Goal: Navigation & Orientation: Find specific page/section

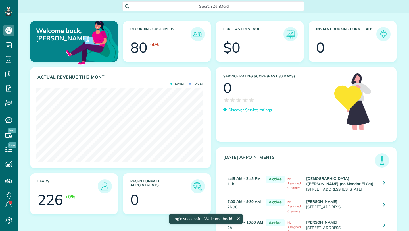
scroll to position [74, 166]
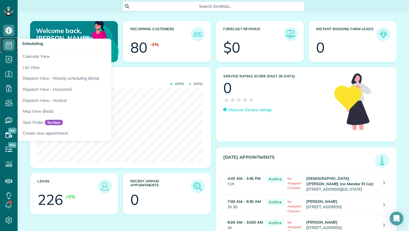
click at [9, 47] on icon at bounding box center [8, 44] width 11 height 11
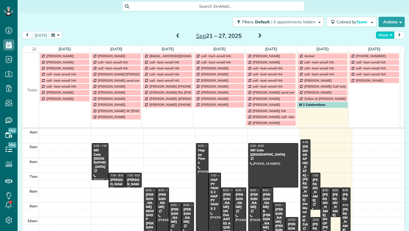
click at [385, 35] on button "Week" at bounding box center [385, 35] width 19 height 8
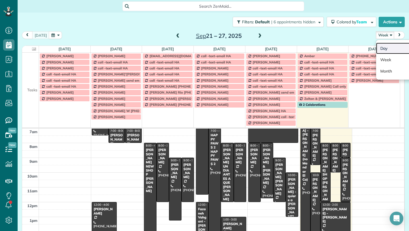
click at [382, 48] on link "Day" at bounding box center [398, 48] width 45 height 11
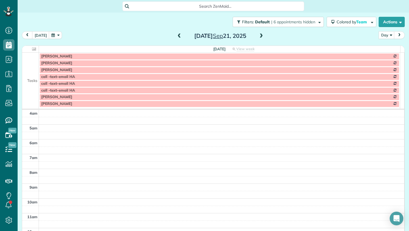
scroll to position [45, 0]
click at [40, 36] on button "today" at bounding box center [40, 35] width 17 height 8
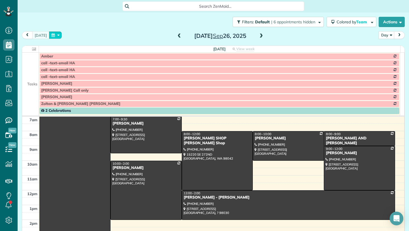
click at [52, 35] on button "button" at bounding box center [55, 35] width 13 height 8
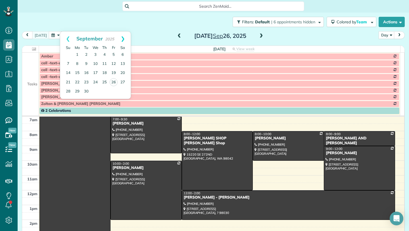
click at [123, 39] on link "Next" at bounding box center [123, 39] width 16 height 14
click at [96, 54] on link "1" at bounding box center [95, 54] width 9 height 9
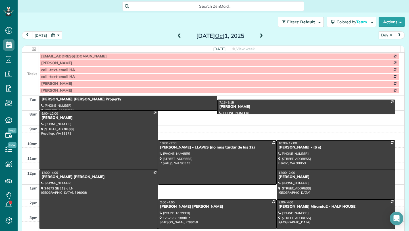
drag, startPoint x: 33, startPoint y: 61, endPoint x: 42, endPoint y: 66, distance: 10.0
click at [33, 61] on td at bounding box center [30, 63] width 17 height 7
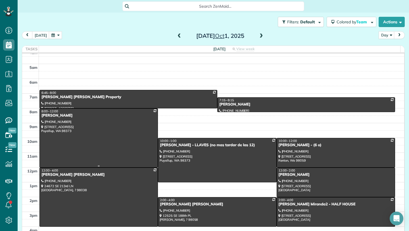
scroll to position [0, 0]
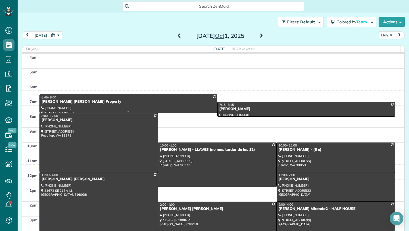
click at [137, 100] on div "Alison Redmond Pearce - Redmond Property" at bounding box center [128, 101] width 174 height 5
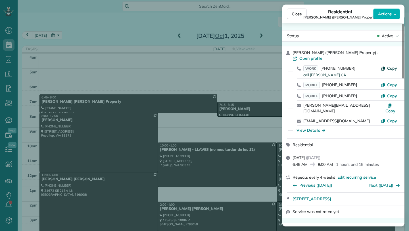
click at [387, 68] on span "Copy" at bounding box center [392, 68] width 10 height 5
drag, startPoint x: 291, startPoint y: 194, endPoint x: 367, endPoint y: 193, distance: 76.1
click at [367, 193] on div "21134 NE 78th St Redmond WA 98053 Open in maps Open in maps" at bounding box center [343, 198] width 122 height 12
click at [310, 127] on div "View Details" at bounding box center [310, 130] width 29 height 6
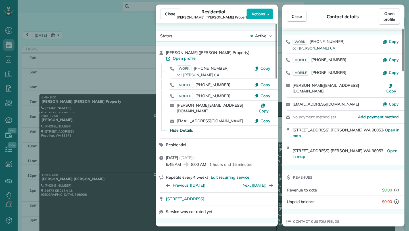
scroll to position [131, 0]
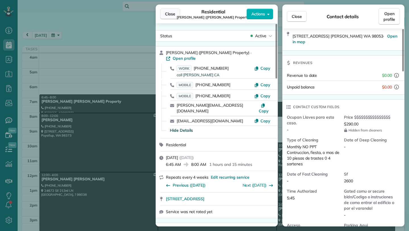
click at [172, 13] on span "Close" at bounding box center [170, 14] width 10 height 6
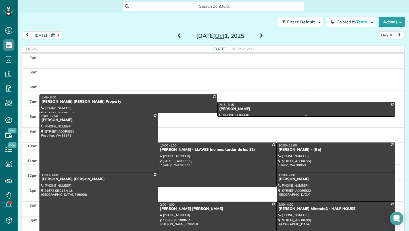
click at [293, 108] on div "Amber Walker" at bounding box center [306, 108] width 174 height 5
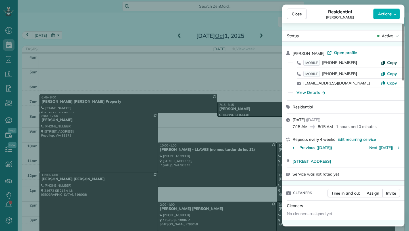
click at [389, 64] on span "Copy" at bounding box center [392, 62] width 10 height 5
drag, startPoint x: 291, startPoint y: 160, endPoint x: 386, endPoint y: 162, distance: 95.1
click at [385, 162] on div "21803 Quiet Water Loop E Lake Tapps WA 98391 Open in maps Open in maps" at bounding box center [343, 161] width 122 height 12
click at [311, 92] on div "View Details" at bounding box center [310, 92] width 29 height 6
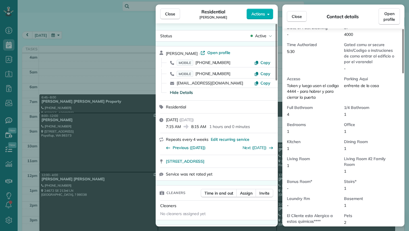
scroll to position [262, 0]
click at [172, 13] on span "Close" at bounding box center [170, 14] width 10 height 6
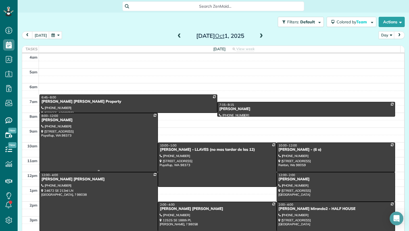
click at [99, 136] on div at bounding box center [99, 142] width 118 height 58
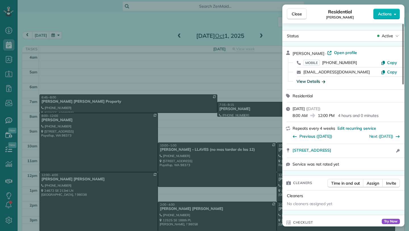
click at [315, 81] on div "View Details" at bounding box center [310, 81] width 29 height 6
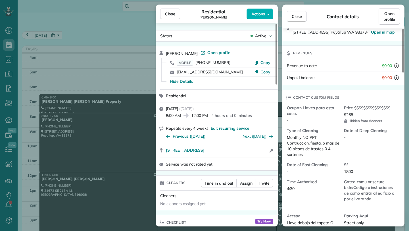
scroll to position [110, 0]
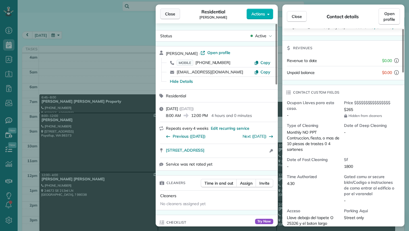
click at [175, 14] on button "Close" at bounding box center [170, 14] width 20 height 11
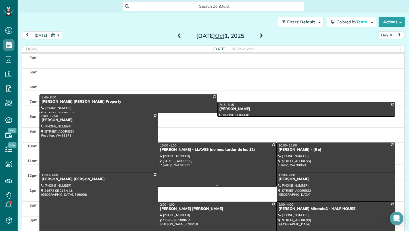
click at [194, 153] on div at bounding box center [217, 165] width 118 height 44
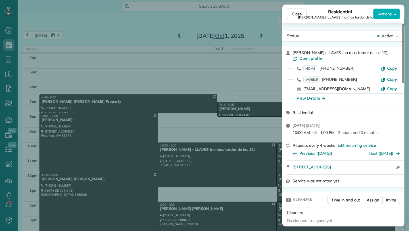
click at [295, 14] on span "Close" at bounding box center [297, 14] width 10 height 6
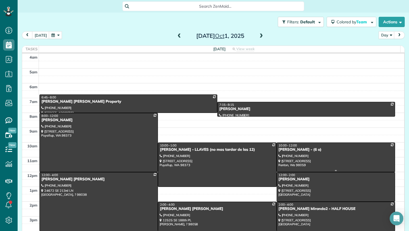
click at [331, 153] on div at bounding box center [336, 157] width 118 height 29
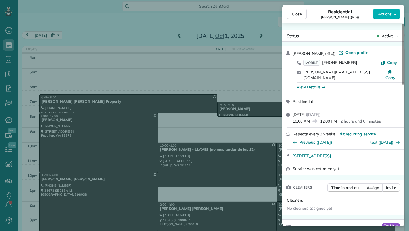
drag, startPoint x: 343, startPoint y: 18, endPoint x: 326, endPoint y: 18, distance: 17.3
click at [326, 18] on div "Residential Andy Tran ((6 o))" at bounding box center [340, 13] width 66 height 11
click at [394, 62] on span "Copy" at bounding box center [392, 62] width 10 height 5
click at [394, 62] on span "Copied" at bounding box center [390, 62] width 13 height 5
drag, startPoint x: 291, startPoint y: 150, endPoint x: 363, endPoint y: 152, distance: 72.4
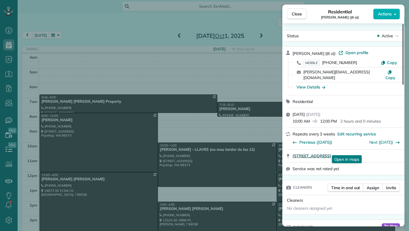
click at [363, 152] on div "5407 NE 13th st Renton Wa 98059 Open in maps Open in maps" at bounding box center [343, 155] width 122 height 12
click at [315, 84] on div "View Details" at bounding box center [310, 87] width 29 height 6
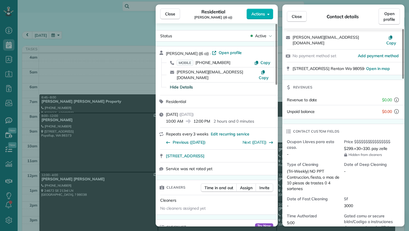
scroll to position [35, 0]
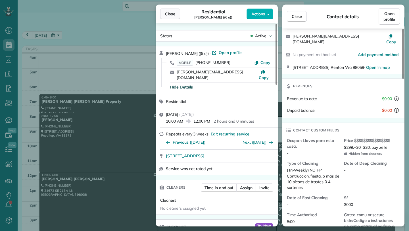
click at [166, 15] on span "Close" at bounding box center [170, 14] width 10 height 6
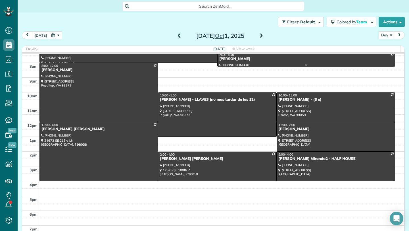
scroll to position [52, 0]
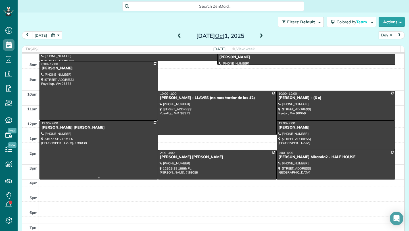
click at [111, 136] on div at bounding box center [99, 149] width 118 height 58
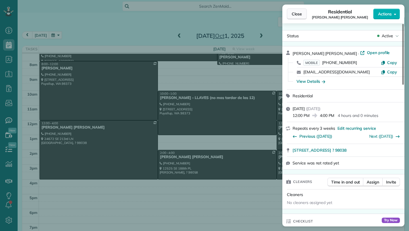
click at [296, 15] on span "Close" at bounding box center [297, 14] width 10 height 6
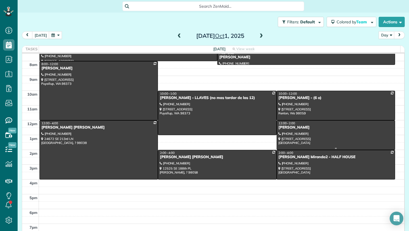
click at [299, 131] on div at bounding box center [336, 134] width 118 height 29
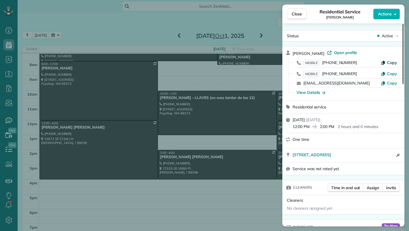
click at [389, 63] on span "Copy" at bounding box center [392, 62] width 10 height 5
drag, startPoint x: 291, startPoint y: 154, endPoint x: 372, endPoint y: 156, distance: 81.2
click at [372, 156] on div "2626 109TH PL NE BELLEVUE WA 98004 Open in maps Open in maps Open access inform…" at bounding box center [343, 155] width 122 height 14
click at [313, 93] on div "View Details" at bounding box center [310, 92] width 29 height 6
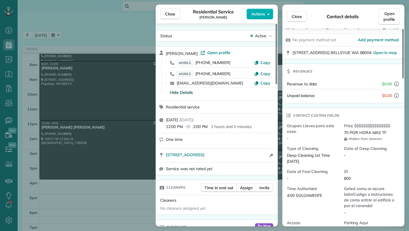
scroll to position [62, 0]
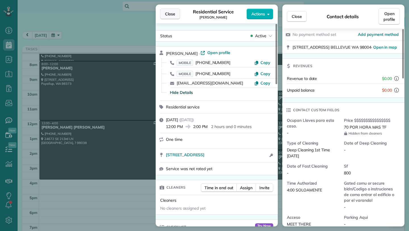
click at [171, 14] on span "Close" at bounding box center [170, 14] width 10 height 6
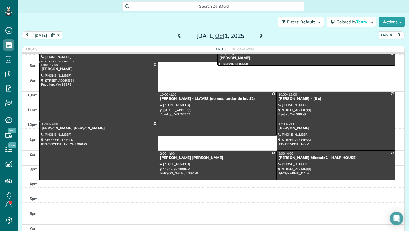
scroll to position [51, 0]
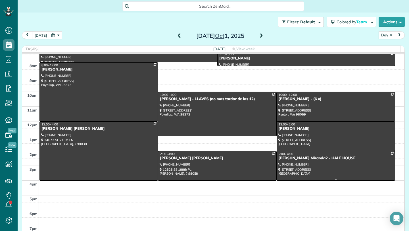
click at [302, 164] on div at bounding box center [336, 165] width 118 height 29
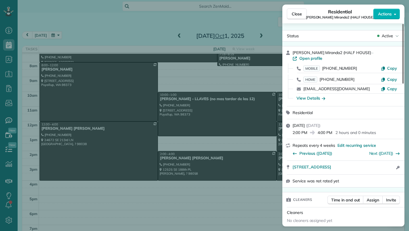
click at [301, 14] on span "Close" at bounding box center [297, 14] width 10 height 6
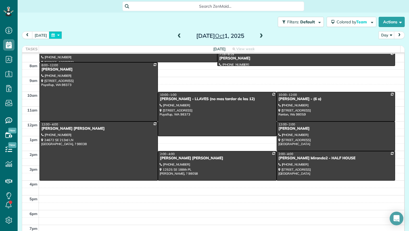
click at [55, 35] on button "button" at bounding box center [55, 35] width 13 height 8
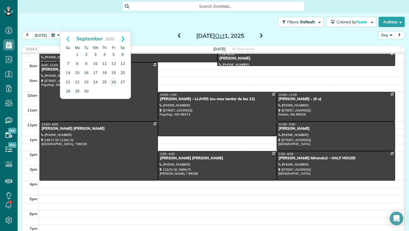
click at [123, 39] on link "Next" at bounding box center [123, 39] width 16 height 14
click at [95, 63] on link "8" at bounding box center [95, 63] width 9 height 9
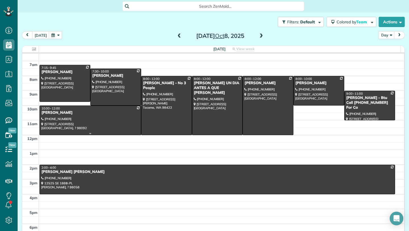
scroll to position [37, 0]
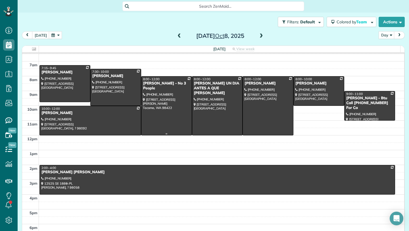
click at [167, 91] on div at bounding box center [166, 105] width 50 height 58
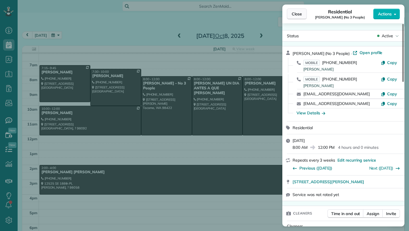
click at [295, 14] on span "Close" at bounding box center [297, 14] width 10 height 6
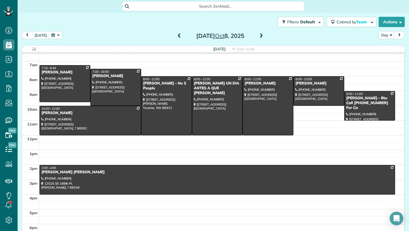
click at [58, 35] on button "button" at bounding box center [55, 35] width 13 height 8
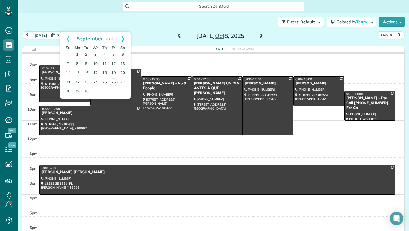
click at [123, 38] on link "Next" at bounding box center [123, 39] width 16 height 14
click at [94, 73] on link "15" at bounding box center [95, 72] width 9 height 9
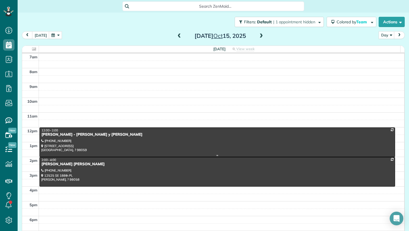
click at [342, 139] on div at bounding box center [217, 141] width 355 height 29
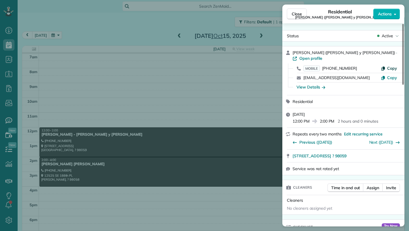
click at [390, 66] on span "Copy" at bounding box center [392, 68] width 10 height 5
drag, startPoint x: 291, startPoint y: 150, endPoint x: 350, endPoint y: 153, distance: 59.4
click at [350, 153] on div "10526 162nd AVE SE New Castle ? 98059" at bounding box center [343, 155] width 122 height 12
click at [308, 84] on div "View Details" at bounding box center [310, 87] width 29 height 6
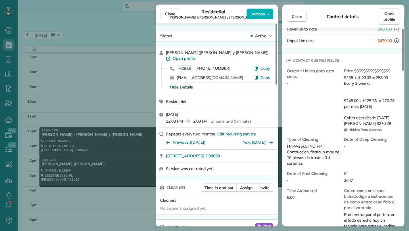
scroll to position [110, 0]
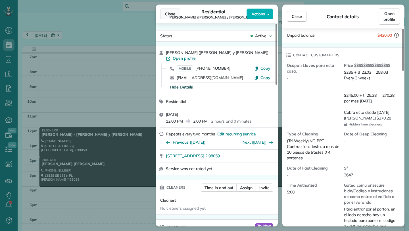
click at [172, 14] on span "Close" at bounding box center [170, 14] width 10 height 6
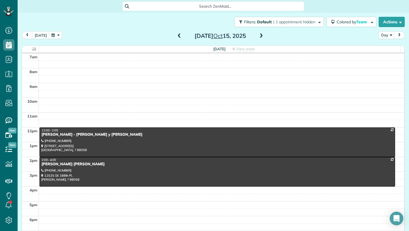
click at [58, 35] on button "button" at bounding box center [55, 35] width 13 height 8
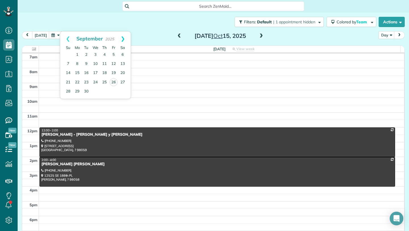
click at [123, 37] on link "Next" at bounding box center [123, 39] width 16 height 14
click at [96, 82] on link "22" at bounding box center [95, 81] width 9 height 9
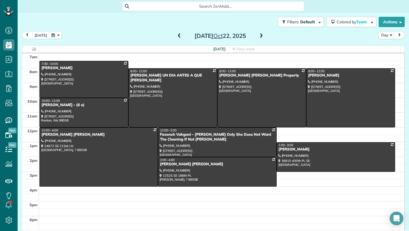
click at [54, 36] on button "button" at bounding box center [55, 35] width 13 height 8
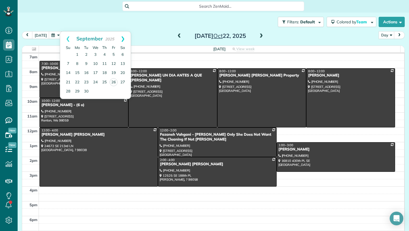
click at [125, 37] on link "Next" at bounding box center [123, 39] width 16 height 14
click at [93, 92] on link "29" at bounding box center [95, 91] width 9 height 9
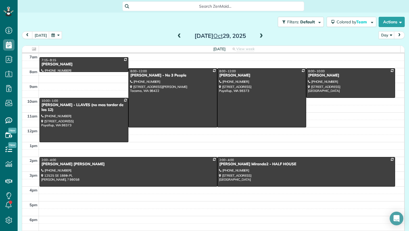
scroll to position [46, 0]
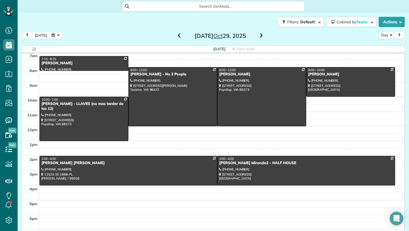
click at [54, 36] on button "button" at bounding box center [55, 35] width 13 height 8
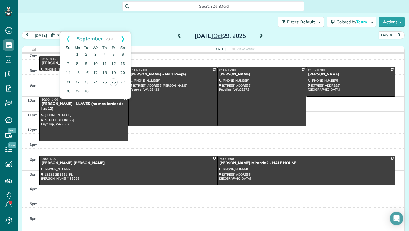
click at [122, 39] on link "Next" at bounding box center [123, 39] width 16 height 14
click at [103, 55] on link "2" at bounding box center [104, 54] width 9 height 9
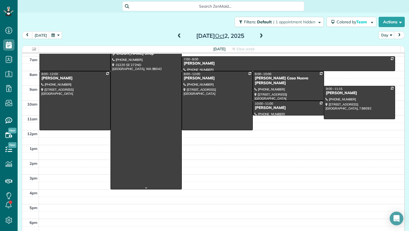
scroll to position [0, 0]
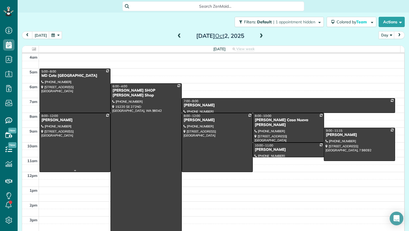
click at [85, 126] on div at bounding box center [75, 142] width 70 height 58
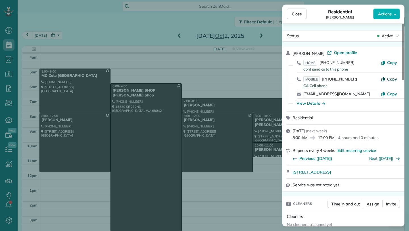
click at [393, 79] on span "Copy" at bounding box center [392, 78] width 10 height 5
drag, startPoint x: 291, startPoint y: 172, endPoint x: 374, endPoint y: 174, distance: 83.5
click at [374, 174] on div "34003 13th CT SW Federal Way WA 98023 Open in maps Open in maps" at bounding box center [343, 171] width 122 height 12
click at [308, 104] on div "View Details" at bounding box center [310, 103] width 29 height 6
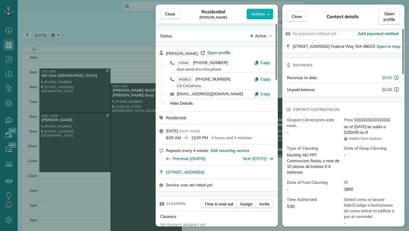
scroll to position [74, 0]
click at [175, 14] on button "Close" at bounding box center [170, 14] width 20 height 11
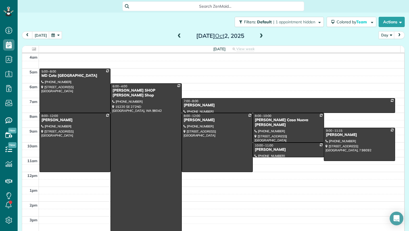
click at [209, 92] on div "4am 5am 6am 7am 8am 9am 10am 11am 12pm 1pm 2pm 3pm 4pm 5pm 6pm 7pm 5:00 - 8:00 …" at bounding box center [213, 172] width 382 height 236
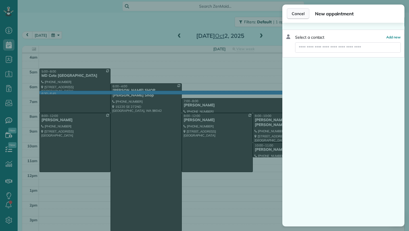
click at [297, 12] on span "Cancel" at bounding box center [298, 14] width 13 height 6
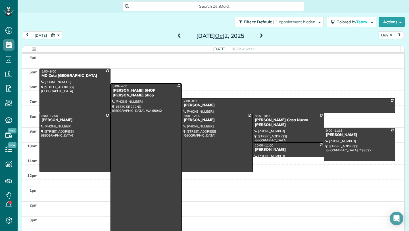
click at [57, 35] on button "button" at bounding box center [55, 35] width 13 height 8
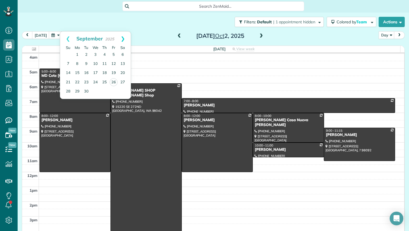
click at [122, 39] on link "Next" at bounding box center [123, 39] width 16 height 14
click at [104, 62] on link "9" at bounding box center [104, 63] width 9 height 9
